Goal: Entertainment & Leisure: Consume media (video, audio)

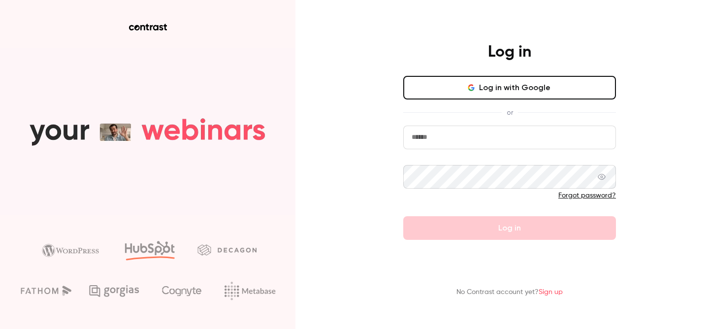
click at [485, 147] on input "email" at bounding box center [509, 138] width 213 height 24
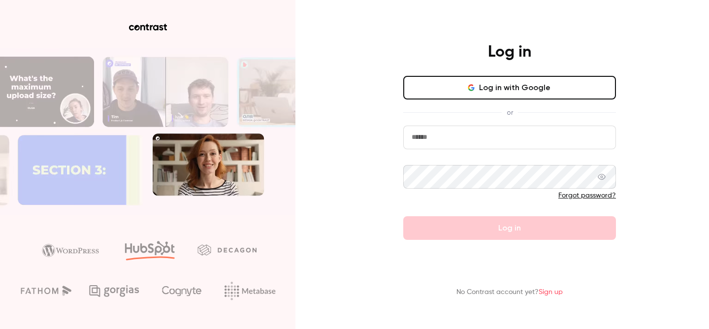
click at [444, 146] on input "email" at bounding box center [509, 138] width 213 height 24
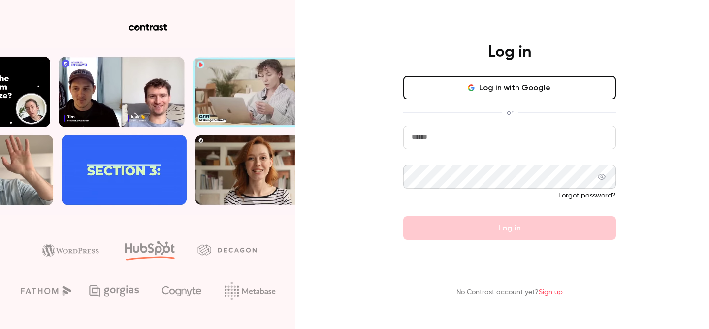
type input "**********"
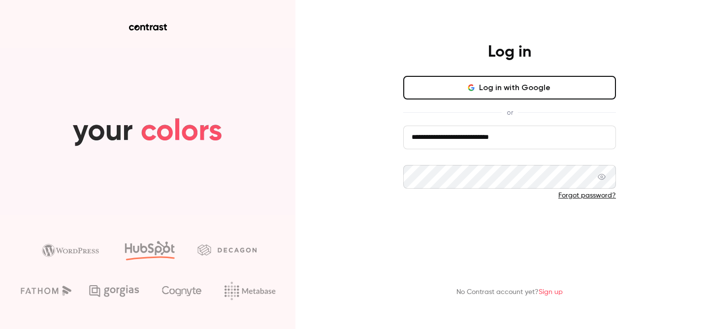
click at [522, 232] on button "Log in" at bounding box center [509, 228] width 213 height 24
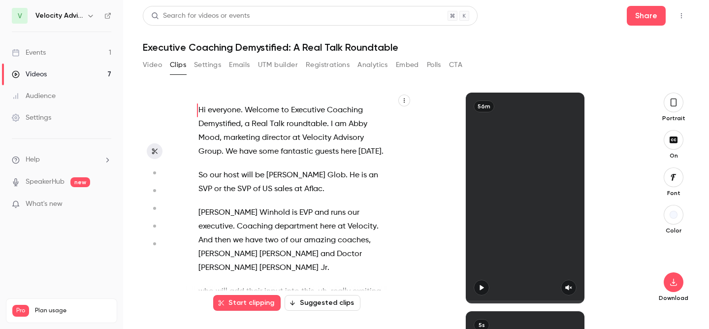
click at [41, 68] on link "Videos 7" at bounding box center [61, 74] width 123 height 22
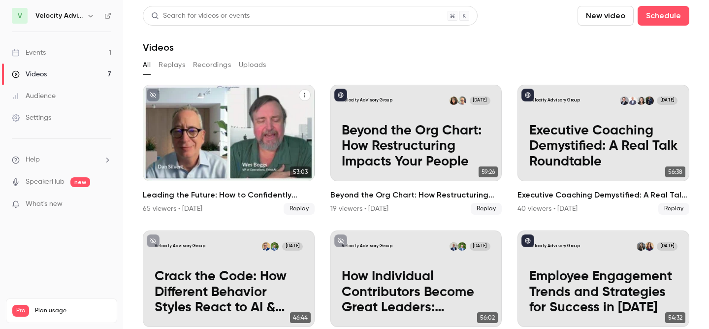
click at [223, 193] on h2 "Leading the Future: How to Confidently Embrace AI and Bring Your Team Along" at bounding box center [229, 195] width 172 height 12
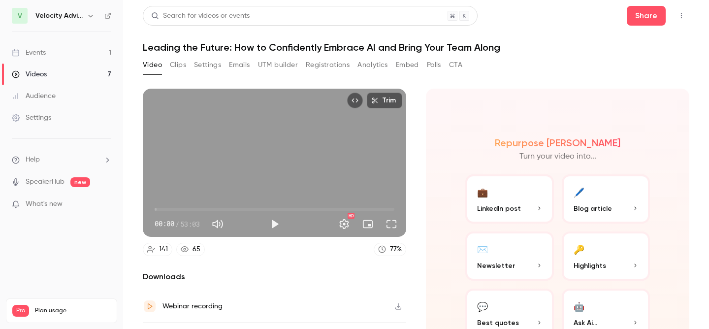
click at [181, 62] on button "Clips" at bounding box center [178, 65] width 16 height 16
